Goal: Task Accomplishment & Management: Manage account settings

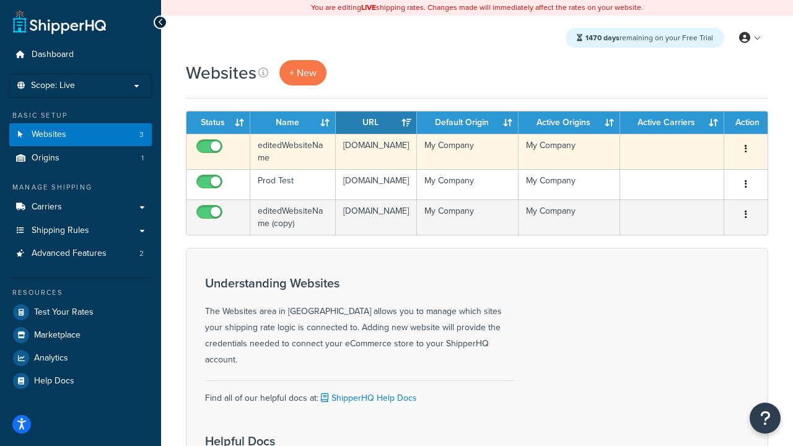
click at [746, 149] on icon "button" at bounding box center [746, 148] width 2 height 9
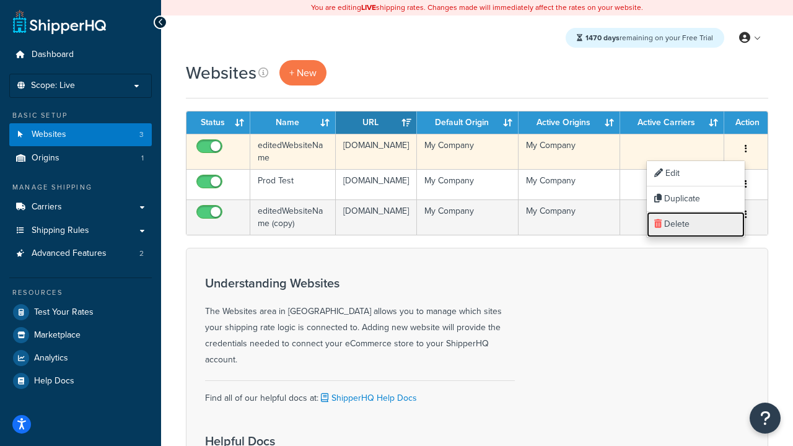
click at [696, 224] on link "Delete" at bounding box center [696, 224] width 98 height 25
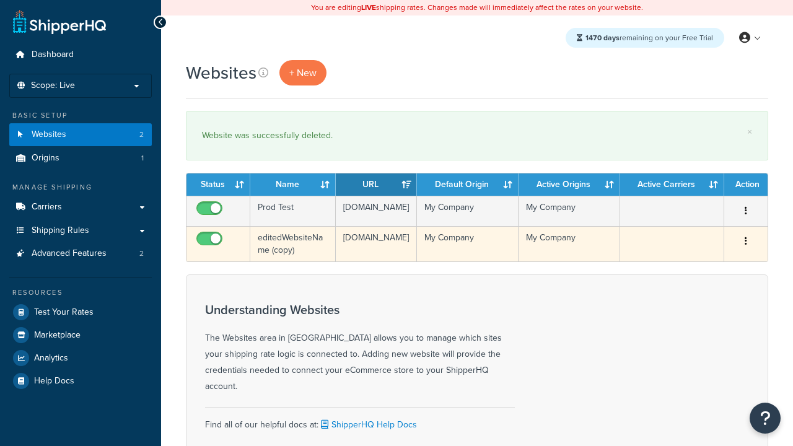
click at [746, 245] on icon "button" at bounding box center [746, 241] width 2 height 9
click at [0, 0] on link "Delete" at bounding box center [0, 0] width 0 height 0
